Goal: Navigation & Orientation: Find specific page/section

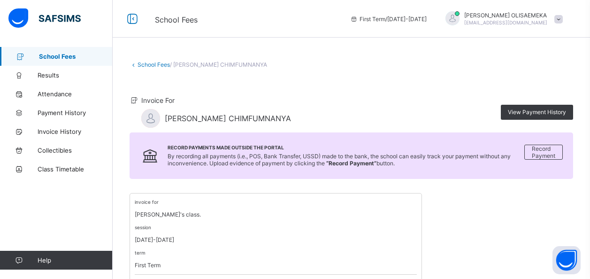
scroll to position [150, 0]
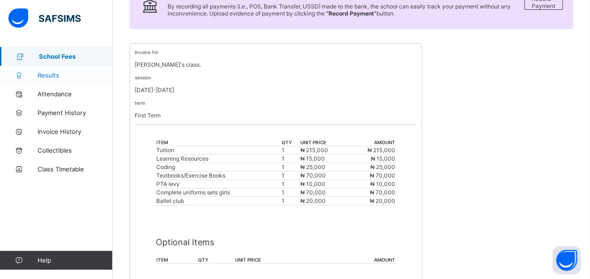
click at [50, 77] on span "Results" at bounding box center [75, 75] width 75 height 8
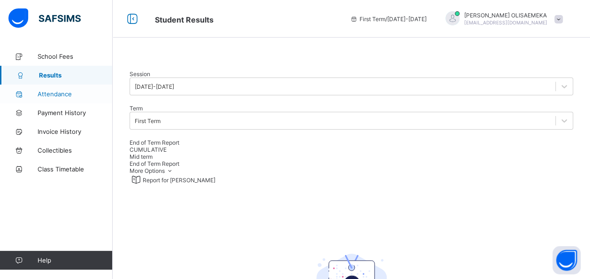
click at [67, 94] on span "Attendance" at bounding box center [75, 94] width 75 height 8
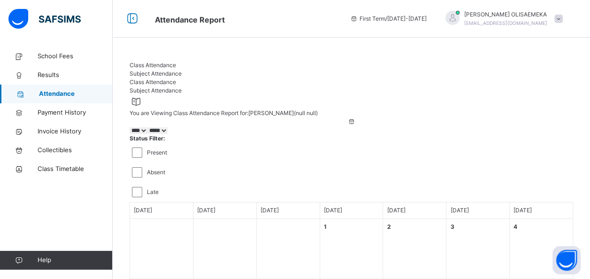
select select "****"
select select "*"
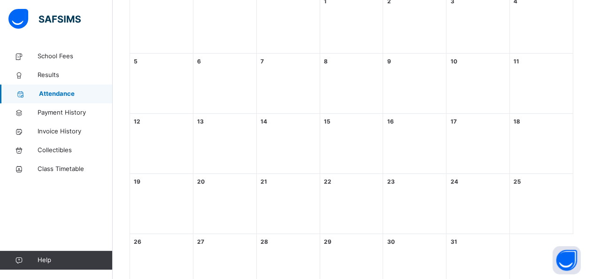
scroll to position [228, 0]
click at [490, 139] on div "17 [DATE]" at bounding box center [477, 141] width 63 height 60
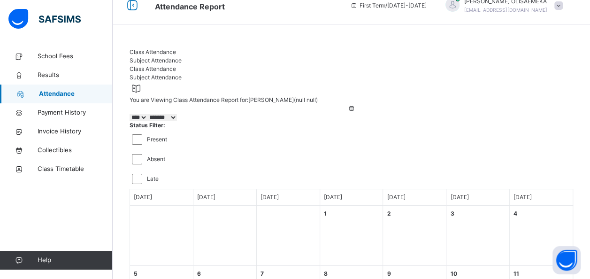
scroll to position [12, 0]
click at [71, 167] on span "Class Timetable" at bounding box center [75, 168] width 75 height 9
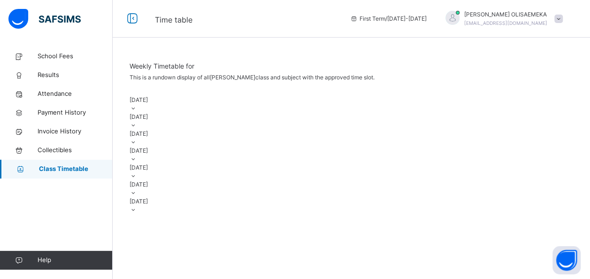
click at [180, 113] on div "[DATE]" at bounding box center [352, 104] width 444 height 17
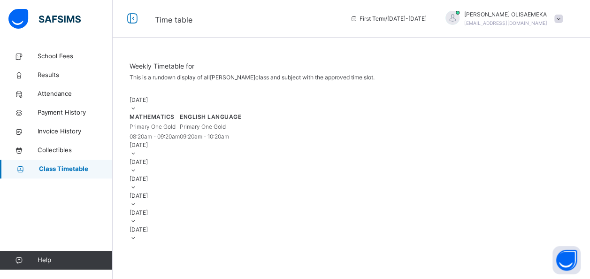
scroll to position [79, 0]
click at [532, 158] on div "[DATE]" at bounding box center [352, 149] width 444 height 17
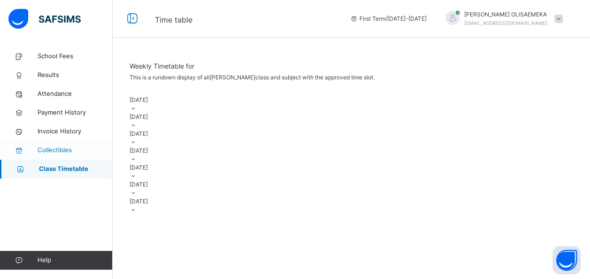
click at [71, 149] on span "Collectibles" at bounding box center [75, 150] width 75 height 9
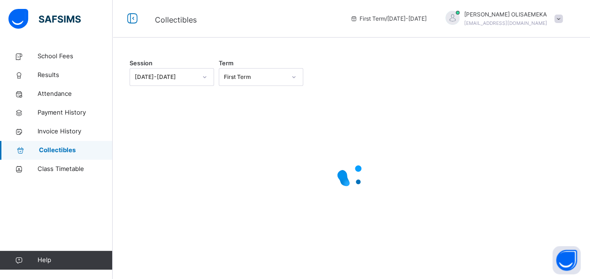
scroll to position [68, 0]
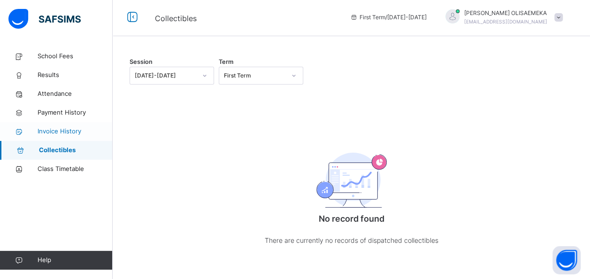
click at [69, 131] on span "Invoice History" at bounding box center [75, 131] width 75 height 9
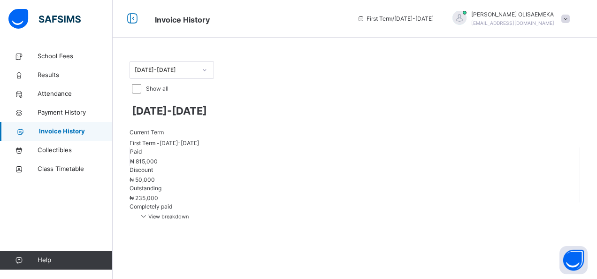
click at [189, 213] on span "View breakdown" at bounding box center [164, 216] width 50 height 7
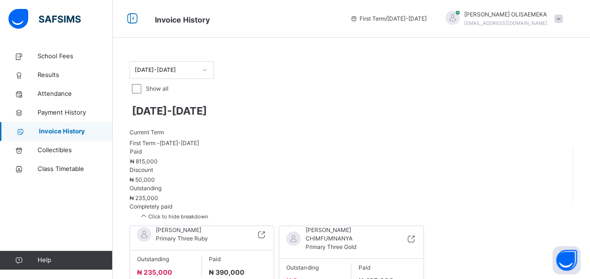
click at [530, 15] on span "[PERSON_NAME]" at bounding box center [505, 14] width 83 height 8
click at [549, 59] on span "Notifications" at bounding box center [532, 59] width 62 height 13
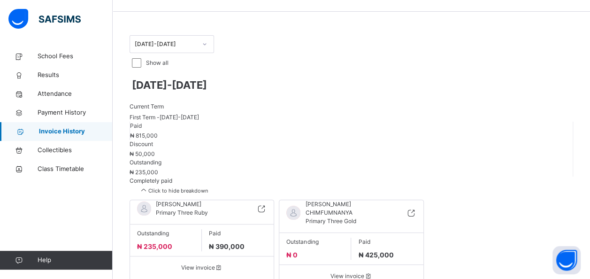
scroll to position [26, 0]
